Goal: Register for event/course

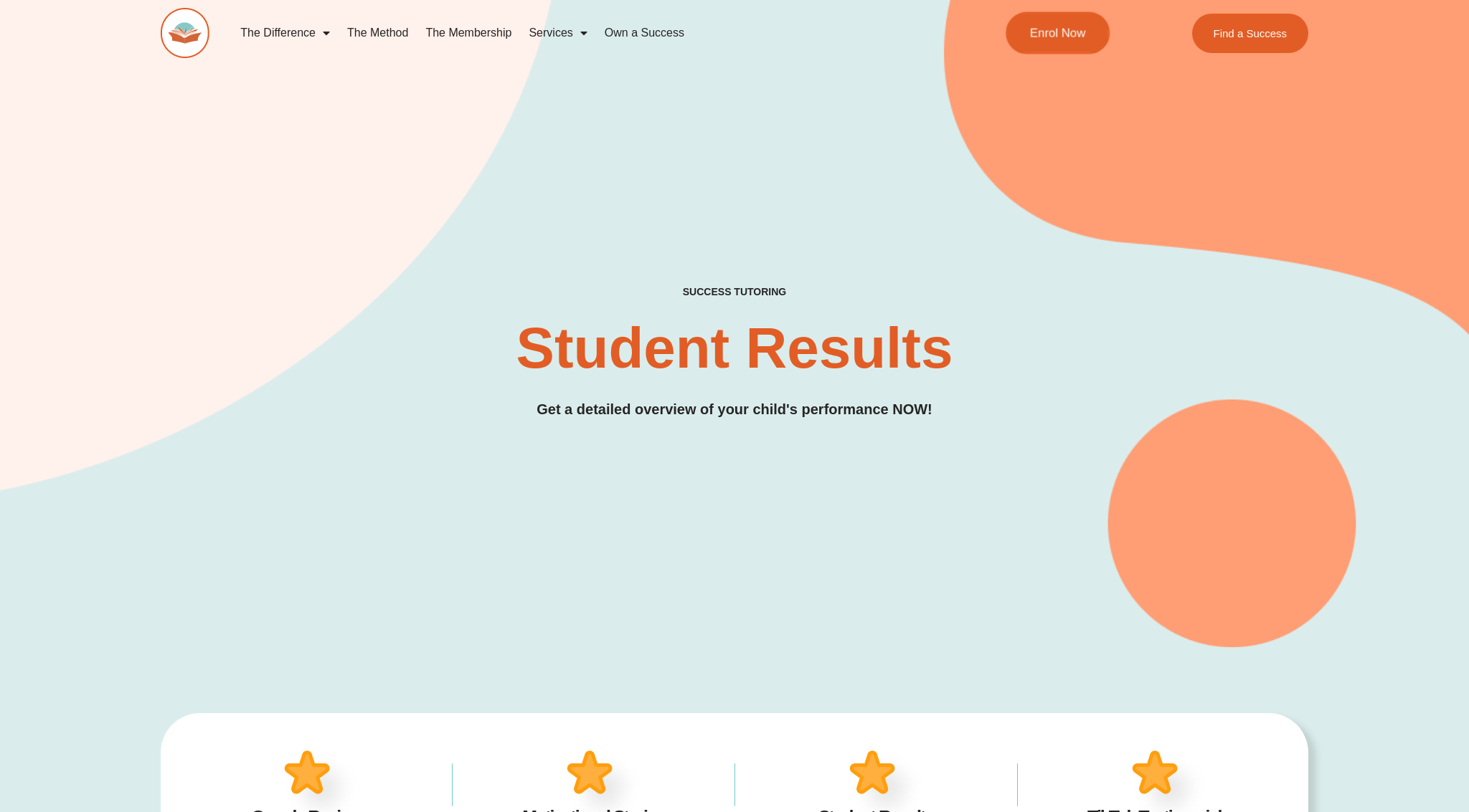
click at [1082, 42] on link "Enrol Now" at bounding box center [1057, 33] width 104 height 42
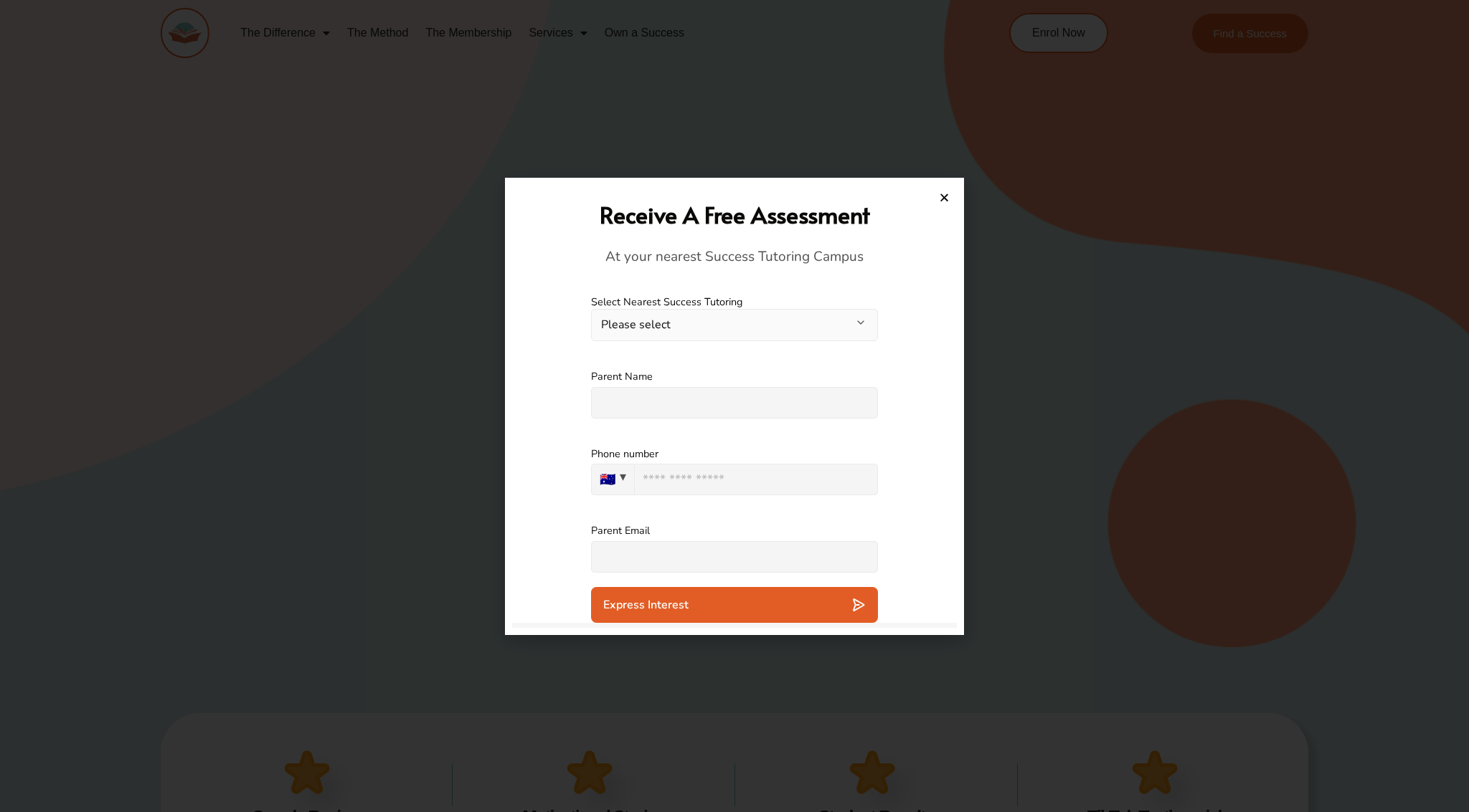
click at [938, 213] on h2 "Receive A Free Assessment" at bounding box center [734, 215] width 430 height 31
click at [946, 197] on icon "Close" at bounding box center [944, 197] width 11 height 11
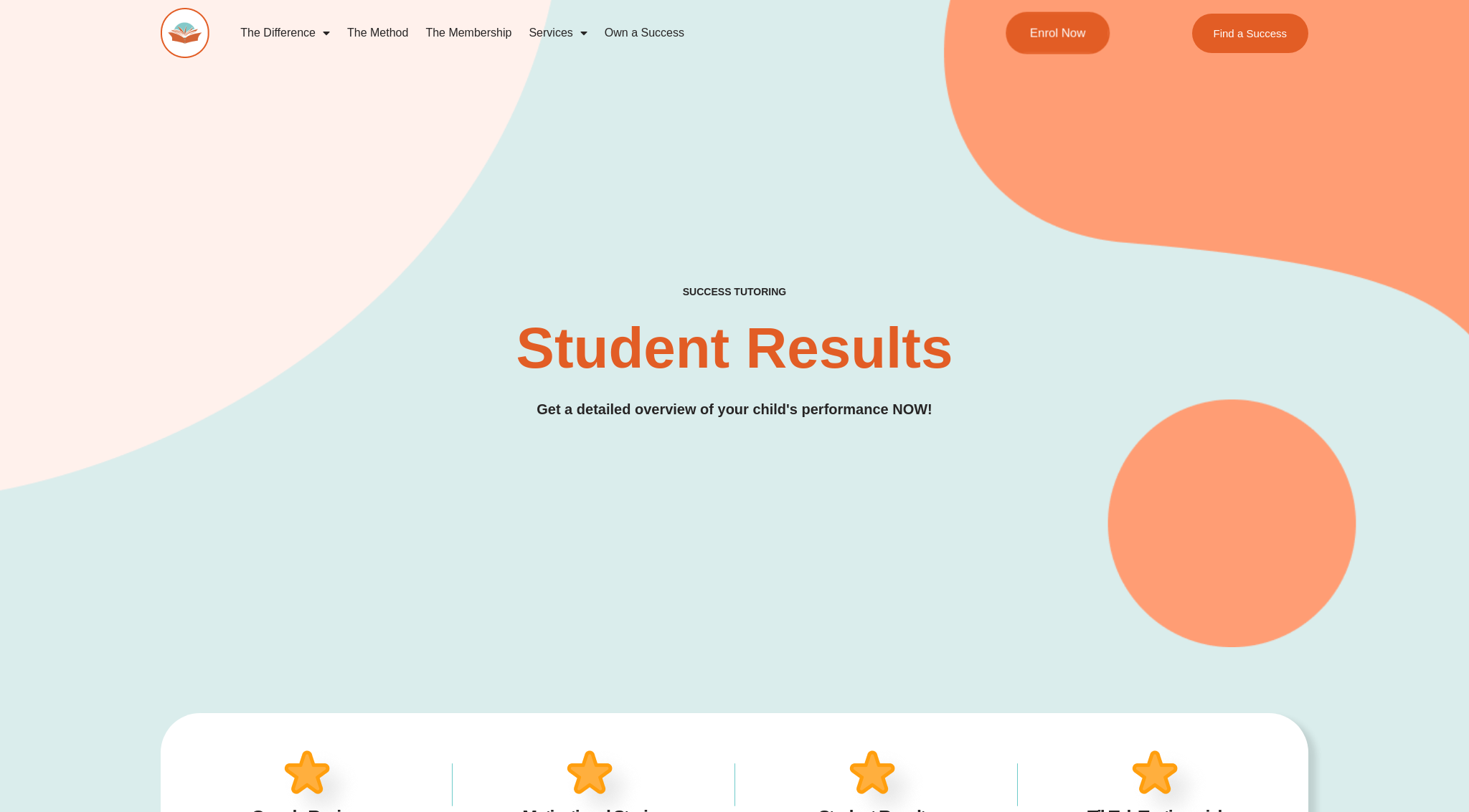
click at [1081, 29] on span "Enrol Now" at bounding box center [1057, 33] width 56 height 12
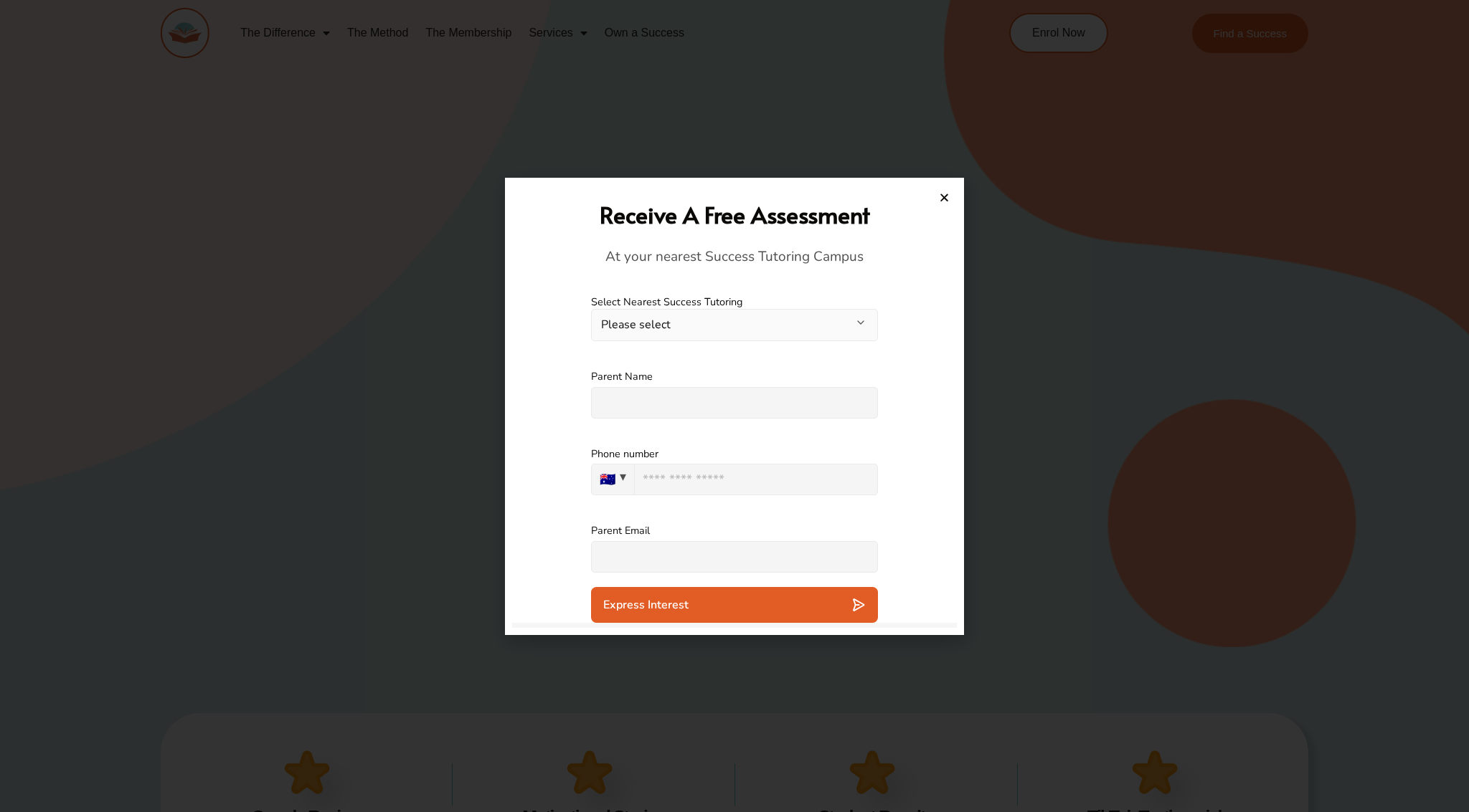
click at [955, 186] on div "Receive A Free Assessment At your nearest Success Tutoring Campus" at bounding box center [734, 233] width 445 height 96
click at [952, 188] on div "Receive A Free Assessment At your nearest Success Tutoring Campus" at bounding box center [734, 233] width 445 height 96
click at [939, 205] on h2 "Receive A Free Assessment" at bounding box center [734, 215] width 430 height 31
click at [945, 197] on icon "Close" at bounding box center [944, 197] width 11 height 11
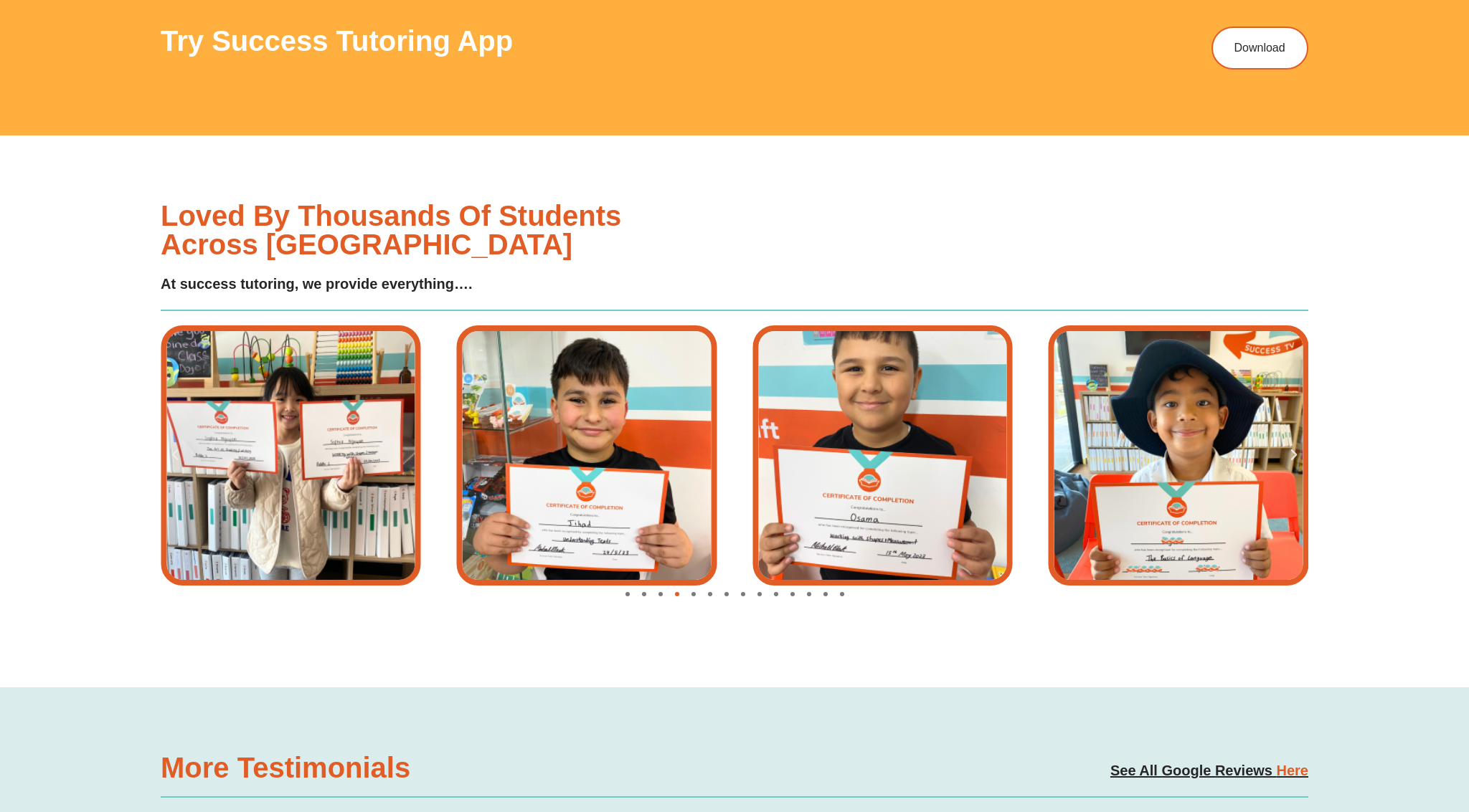
scroll to position [1520, 0]
